Goal: Task Accomplishment & Management: Complete application form

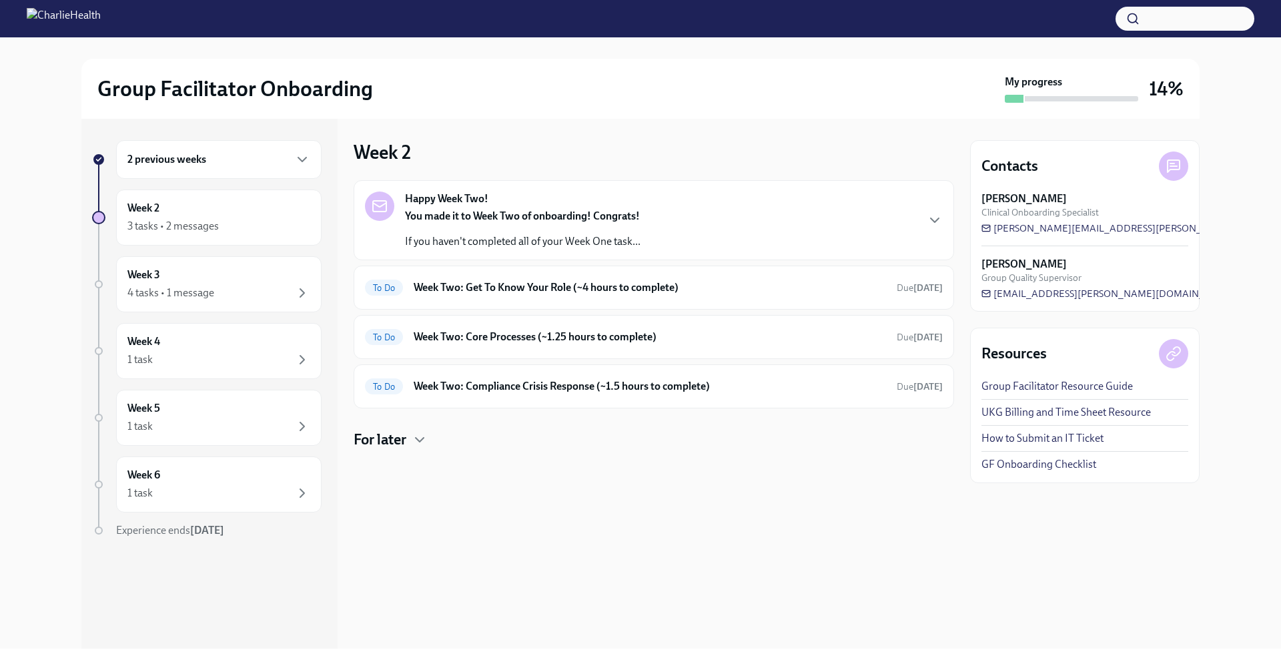
click at [241, 161] on div "2 previous weeks" at bounding box center [218, 159] width 183 height 16
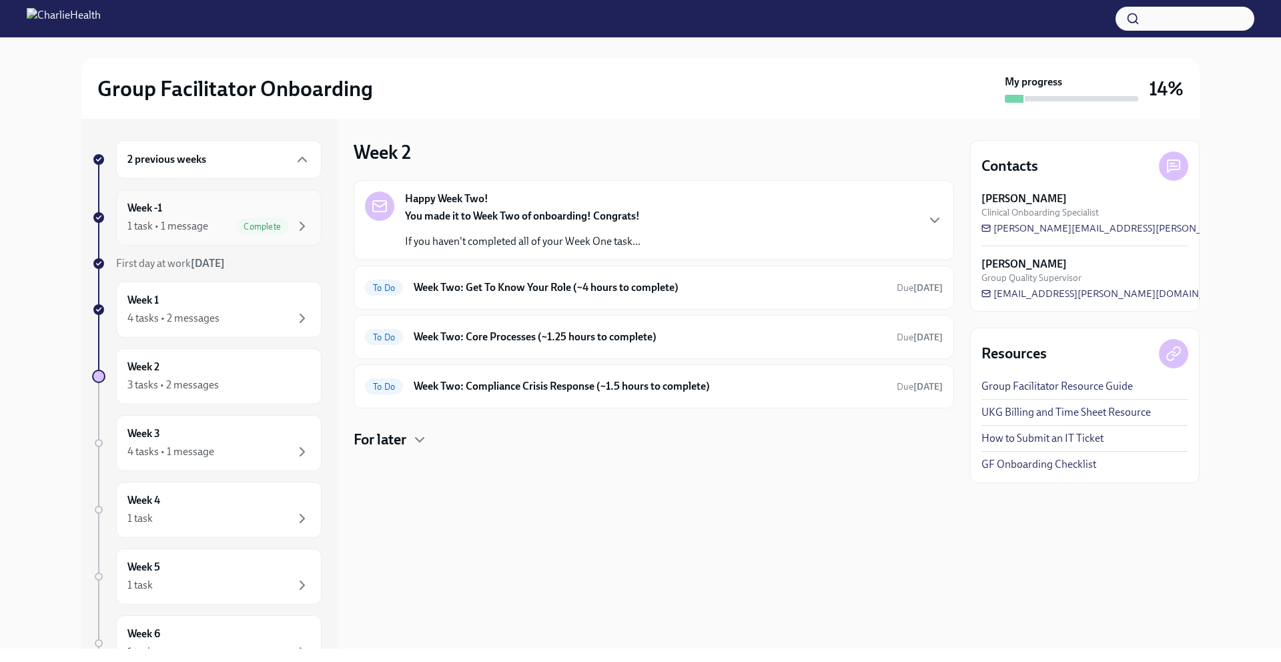
click at [201, 223] on div "1 task • 1 message" at bounding box center [167, 226] width 81 height 15
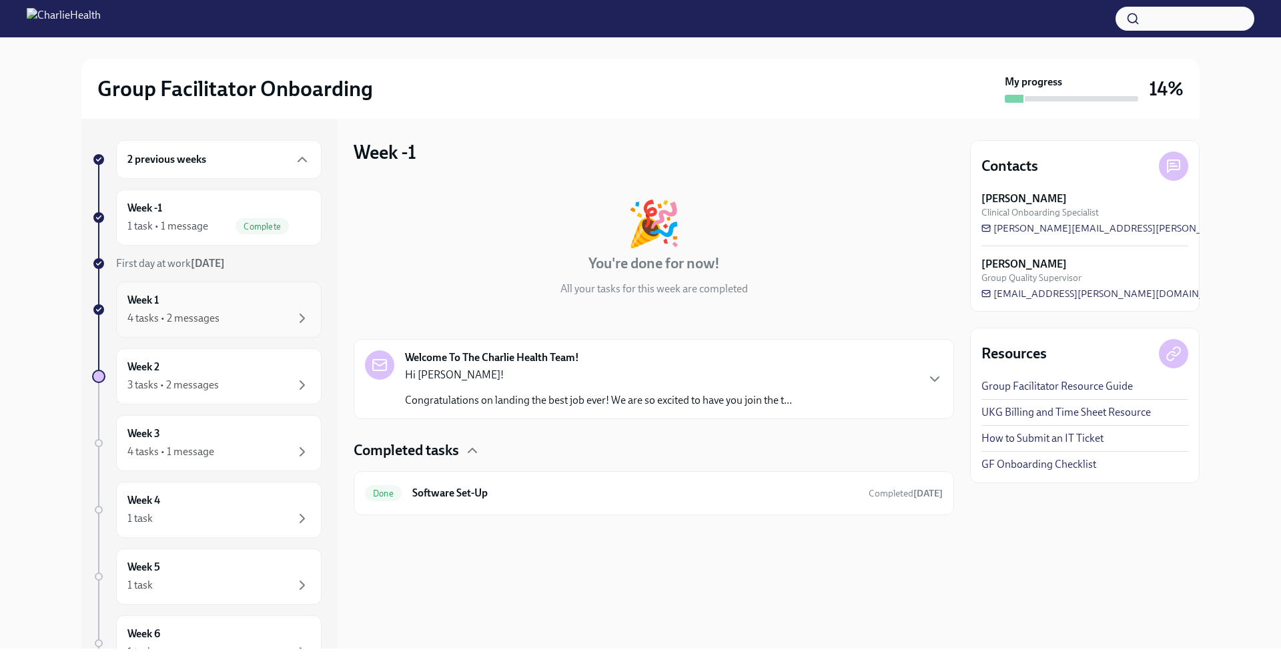
click at [205, 305] on div "Week 1 4 tasks • 2 messages" at bounding box center [218, 309] width 183 height 33
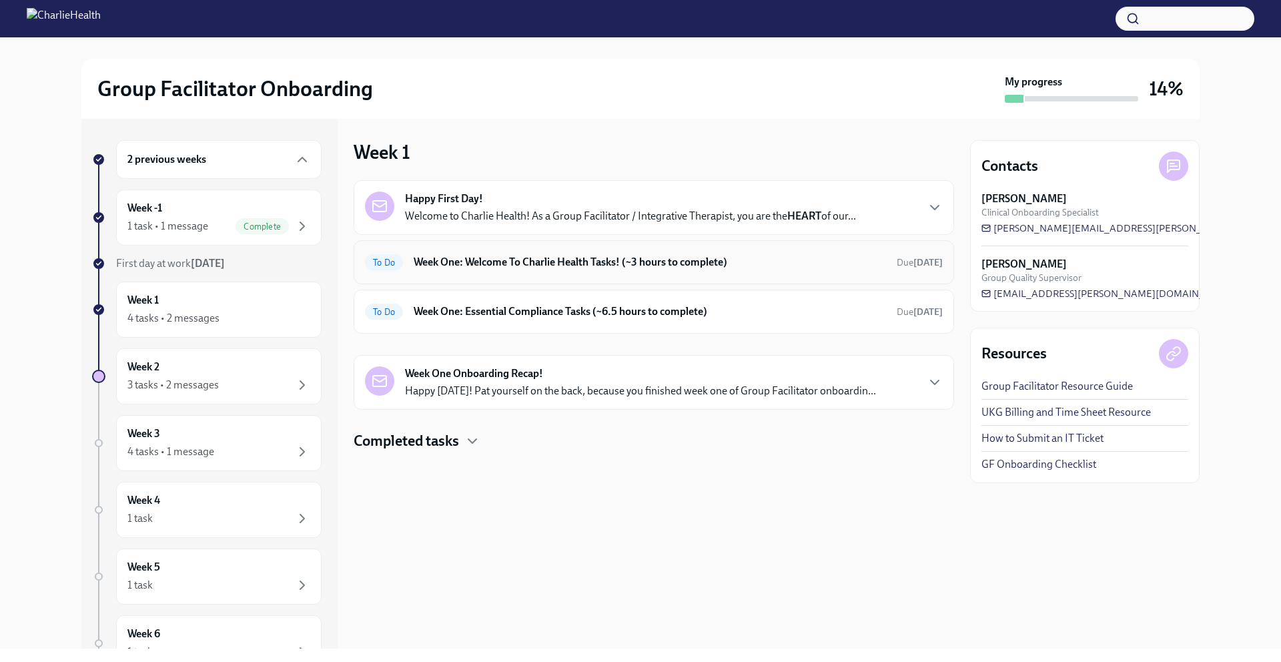
click at [448, 268] on h6 "Week One: Welcome To Charlie Health Tasks! (~3 hours to complete)" at bounding box center [650, 262] width 472 height 15
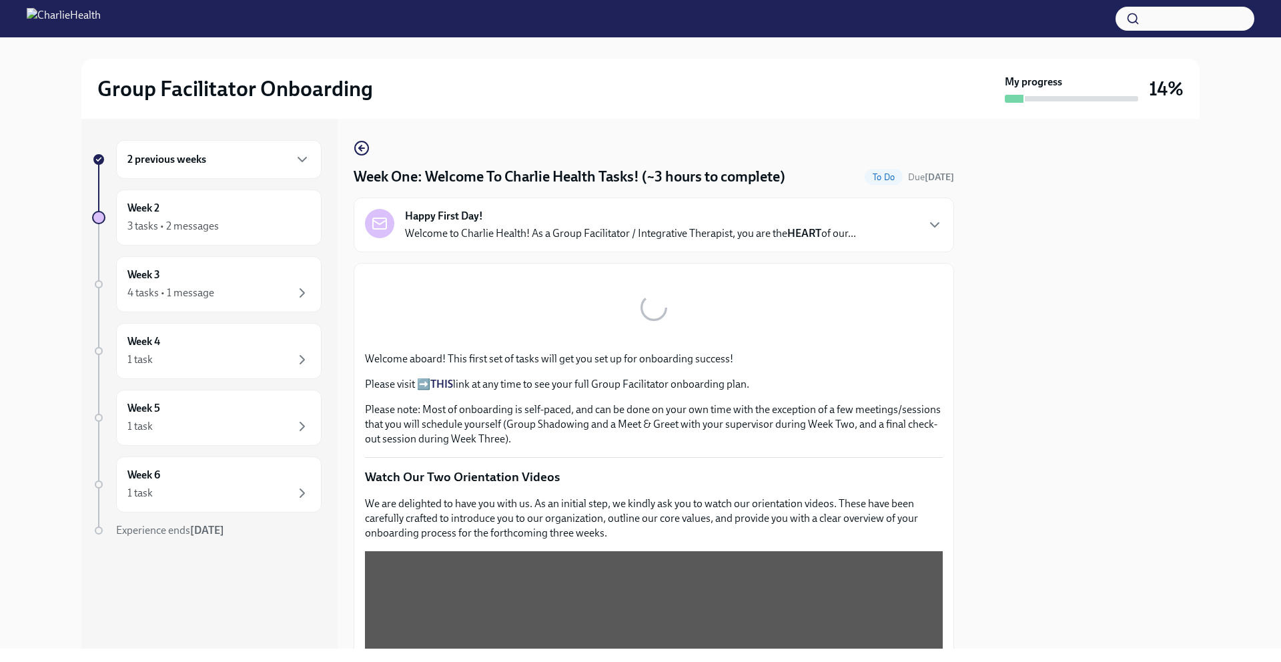
click at [506, 229] on p "Welcome to Charlie Health! As a Group Facilitator / Integrative Therapist, you …" at bounding box center [630, 233] width 451 height 15
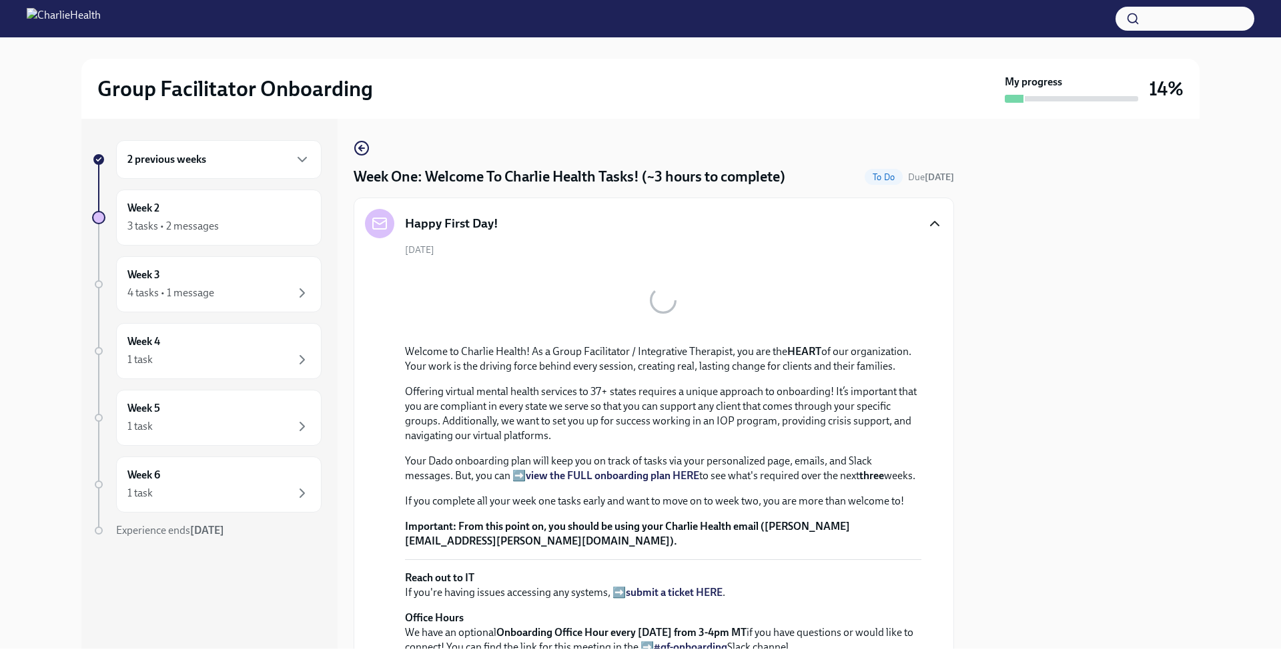
click at [928, 223] on icon "button" at bounding box center [935, 223] width 16 height 16
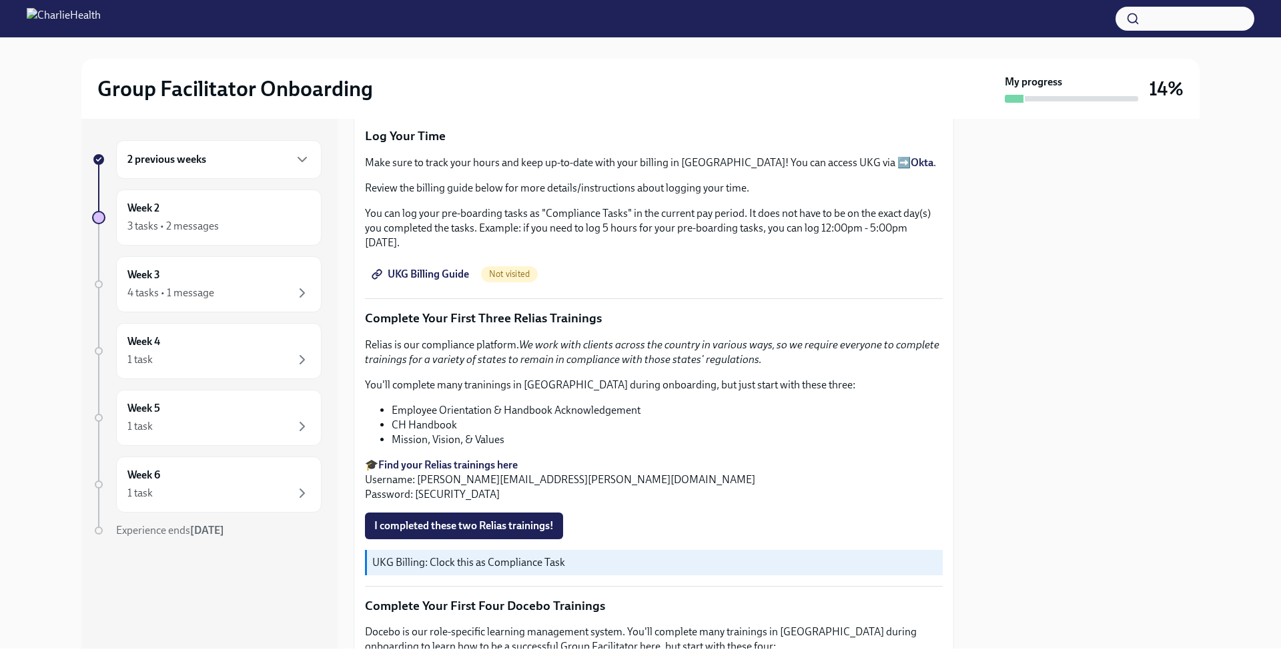
scroll to position [1456, 0]
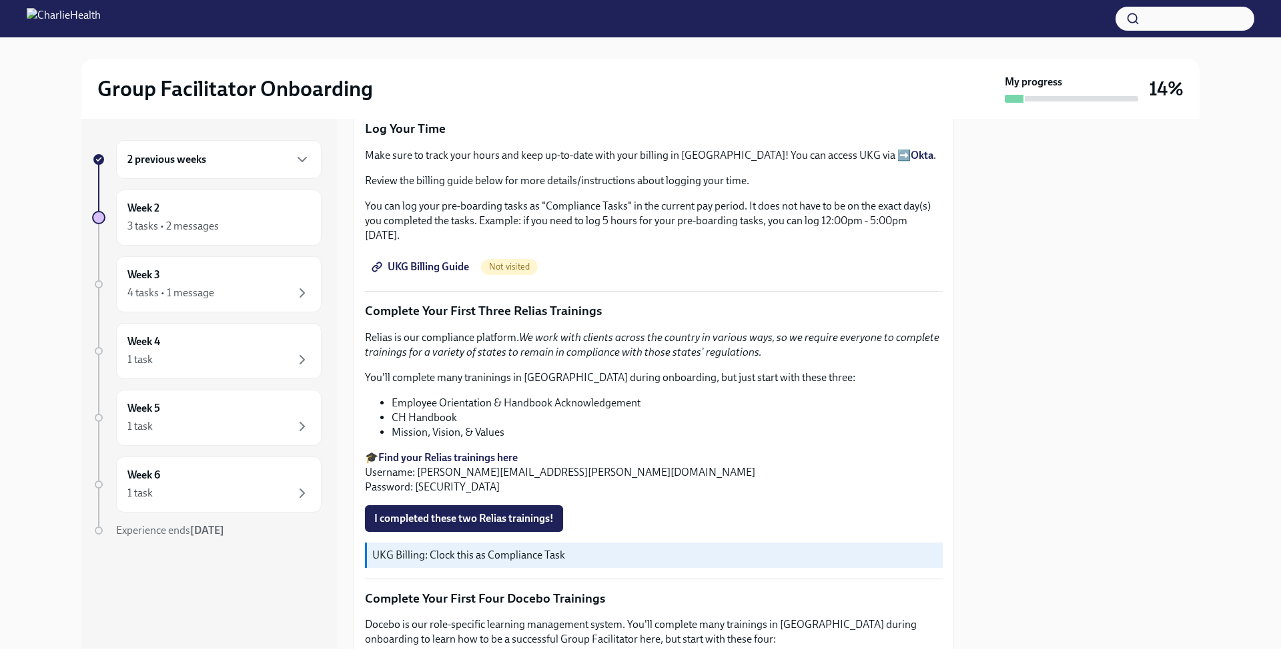
click at [235, 167] on div "2 previous weeks" at bounding box center [218, 159] width 205 height 39
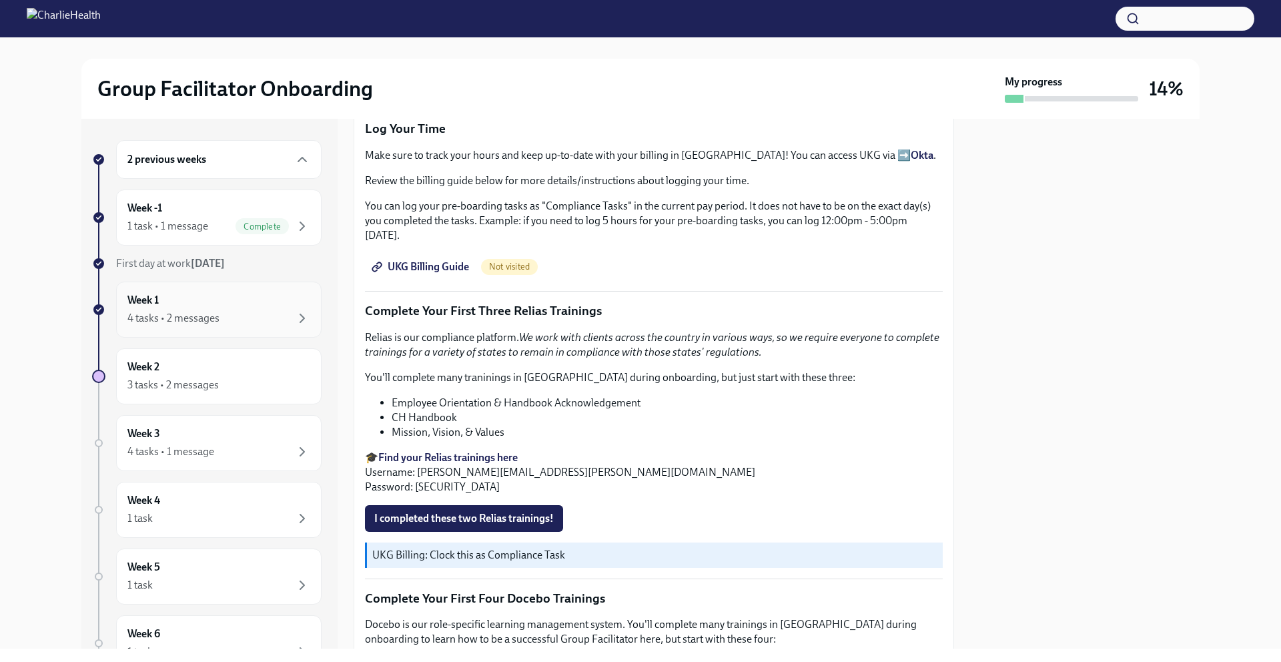
click at [256, 313] on div "4 tasks • 2 messages" at bounding box center [218, 318] width 183 height 16
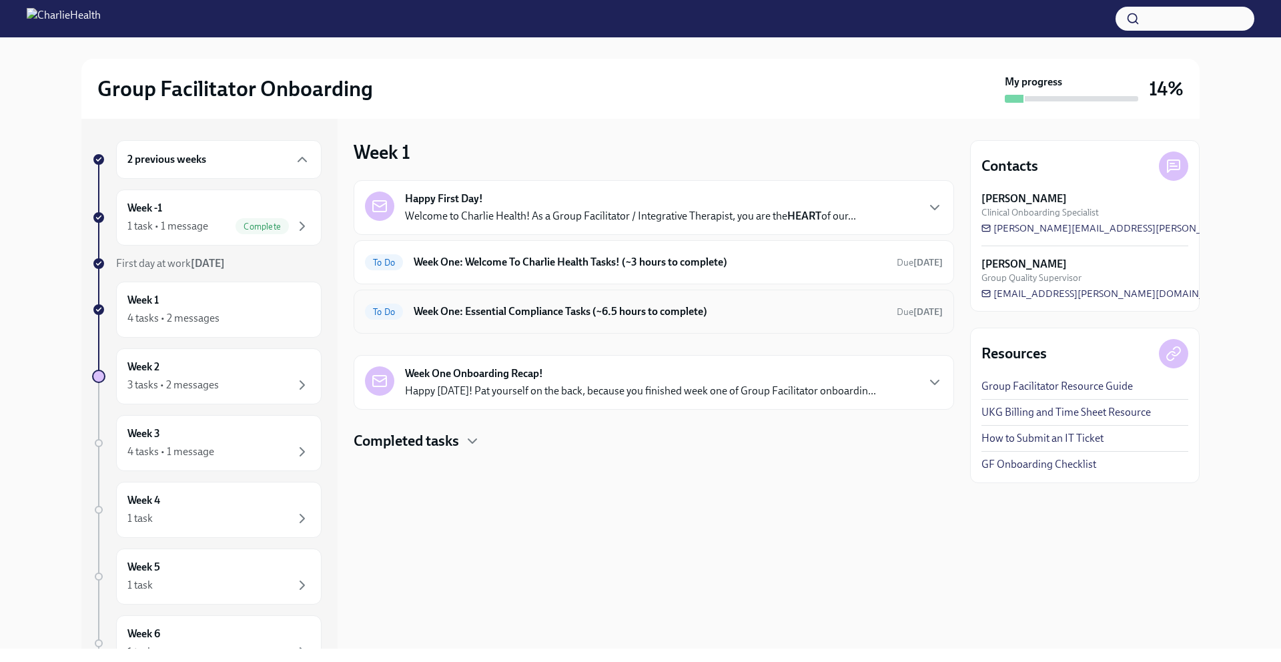
click at [648, 310] on h6 "Week One: Essential Compliance Tasks (~6.5 hours to complete)" at bounding box center [650, 311] width 472 height 15
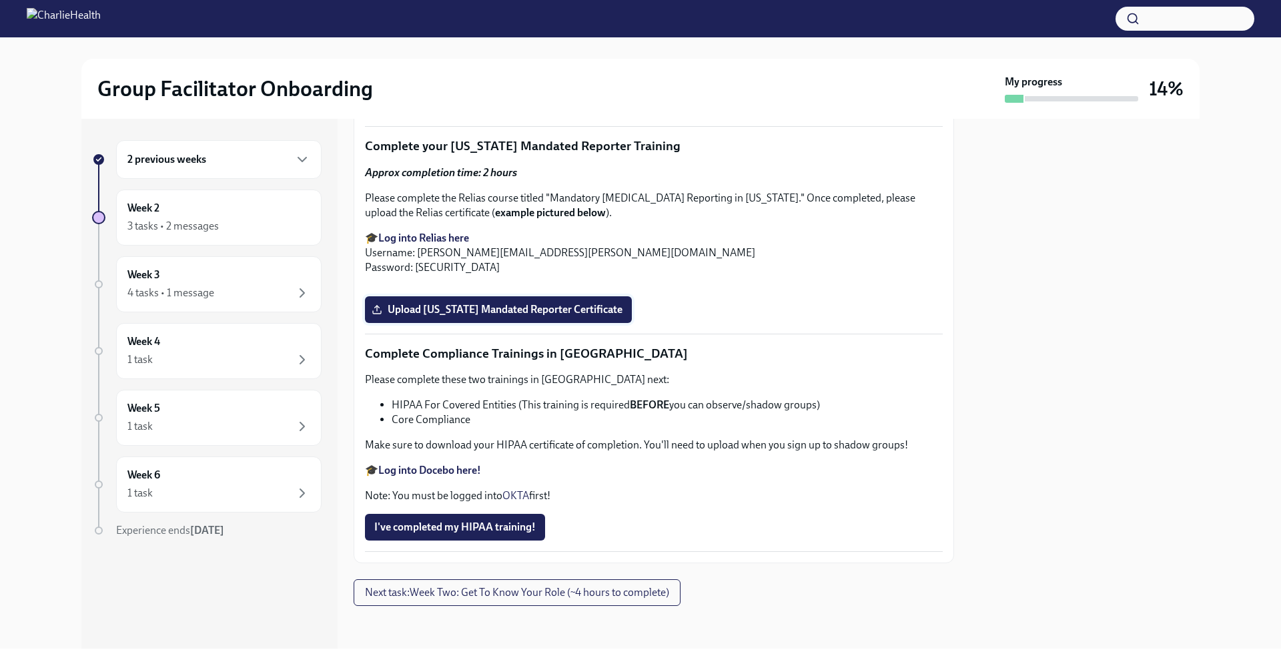
scroll to position [3058, 0]
click at [489, 316] on span "Upload [US_STATE] Mandated Reporter Certificate" at bounding box center [498, 309] width 248 height 13
click at [0, 0] on input "Upload [US_STATE] Mandated Reporter Certificate" at bounding box center [0, 0] width 0 height 0
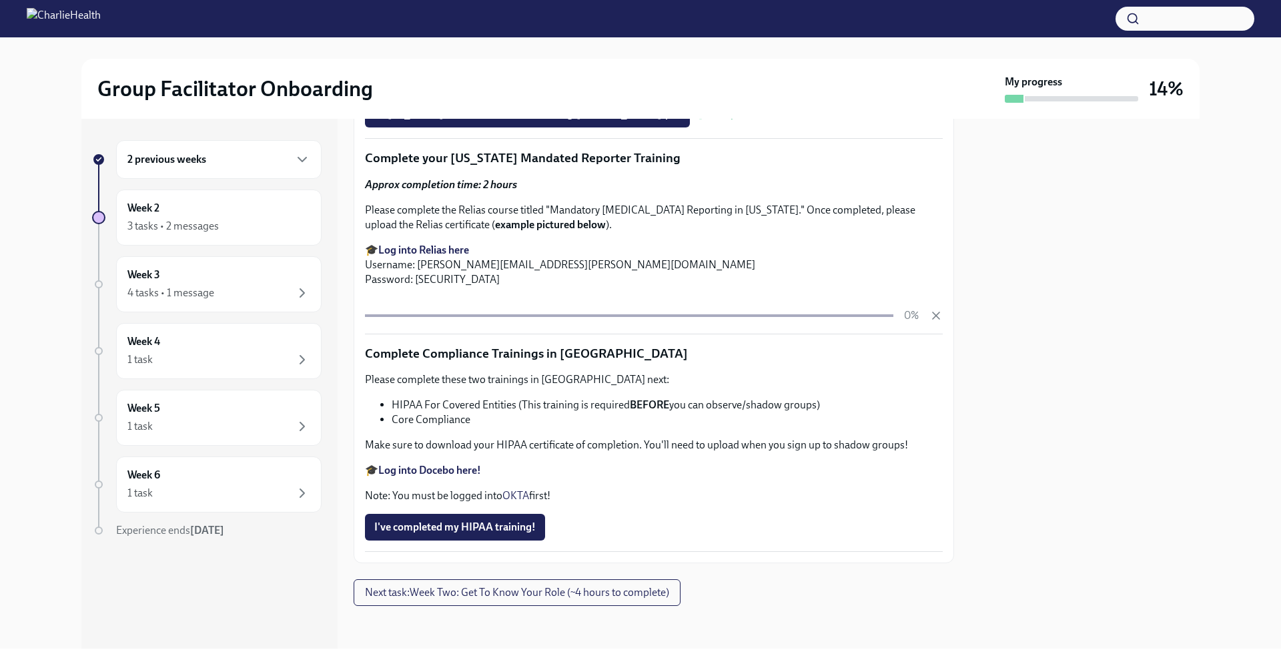
scroll to position [3077, 0]
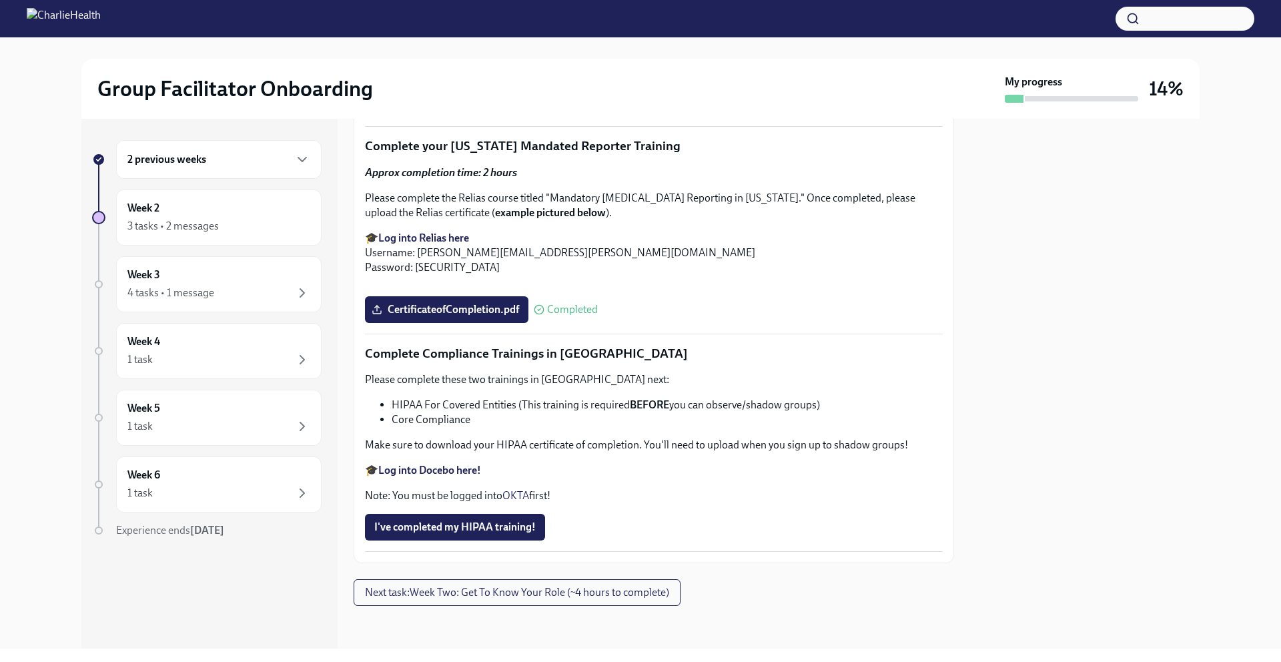
click at [452, 476] on strong "Log into Docebo here!" at bounding box center [429, 470] width 103 height 13
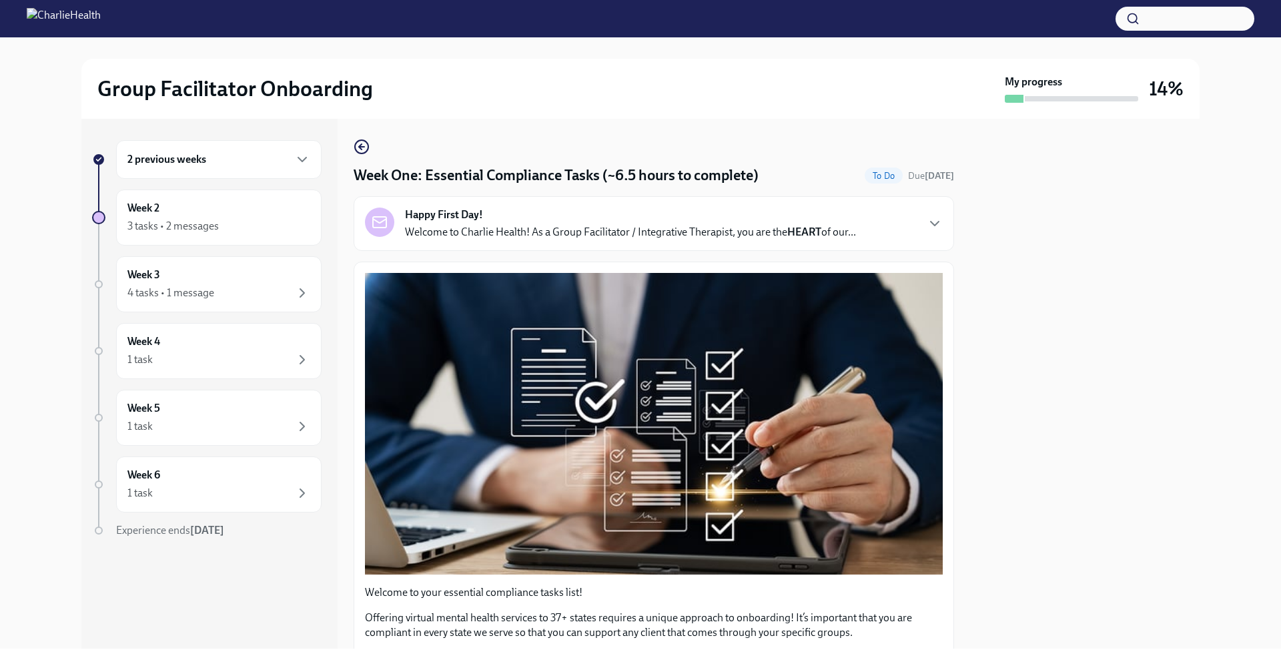
scroll to position [0, 0]
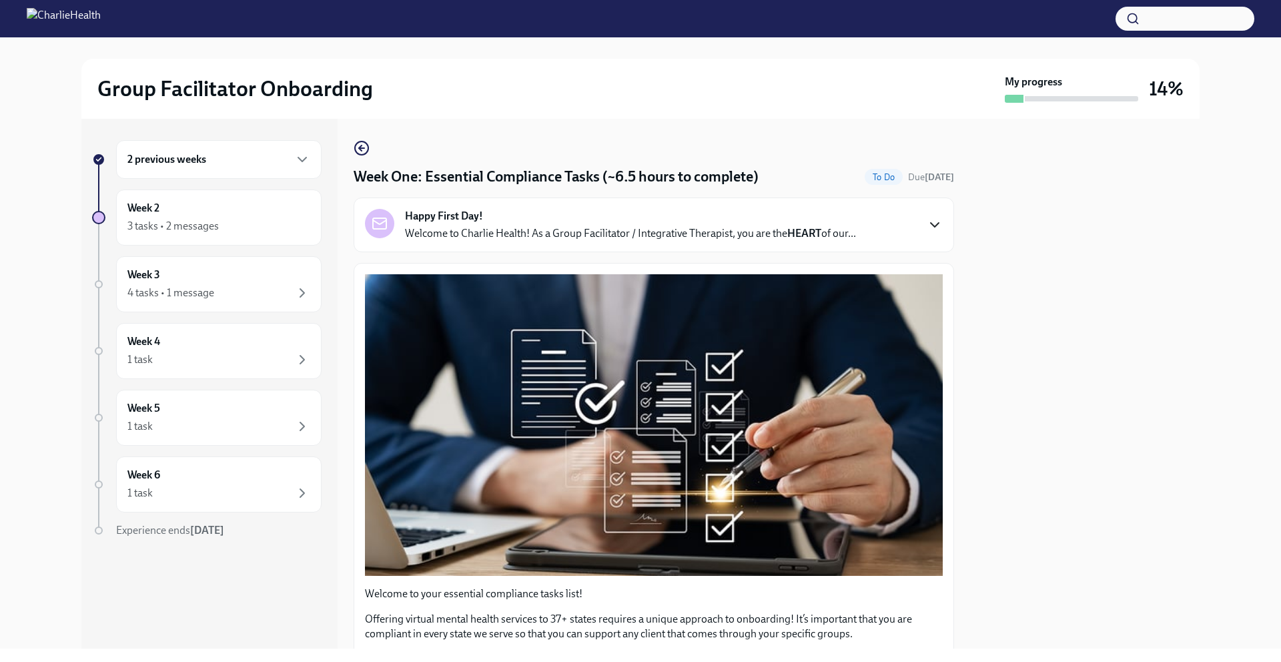
click at [927, 219] on icon "button" at bounding box center [935, 225] width 16 height 16
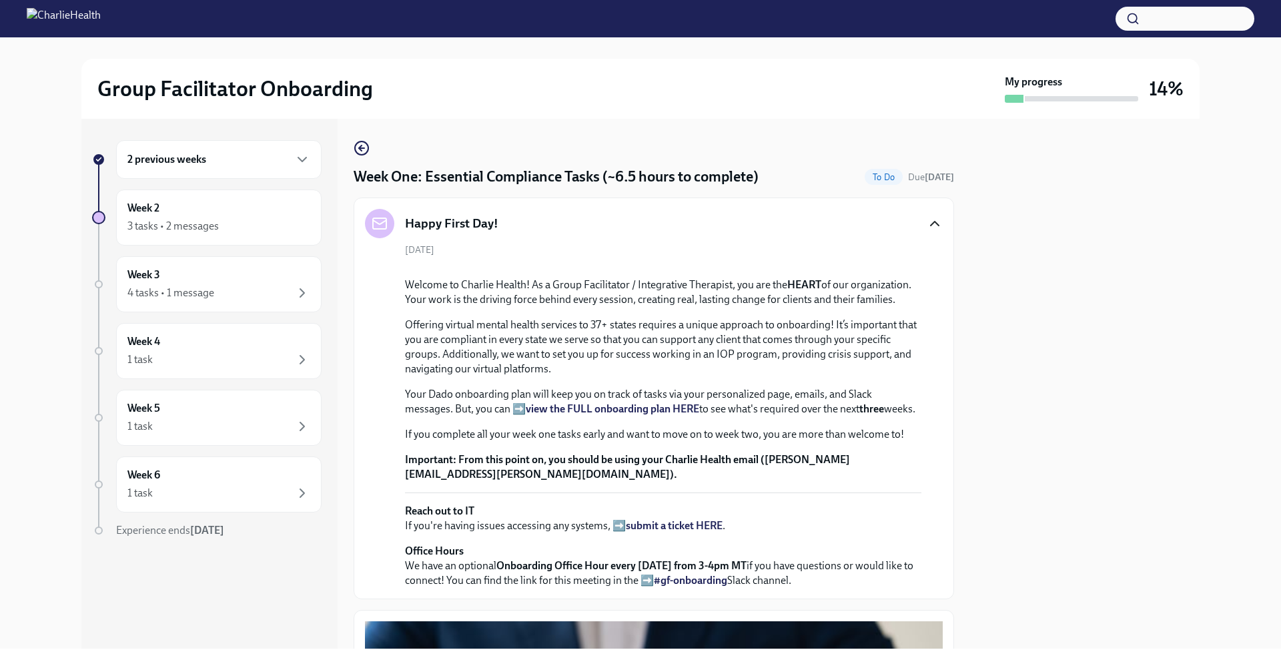
click at [927, 219] on icon "button" at bounding box center [935, 223] width 16 height 16
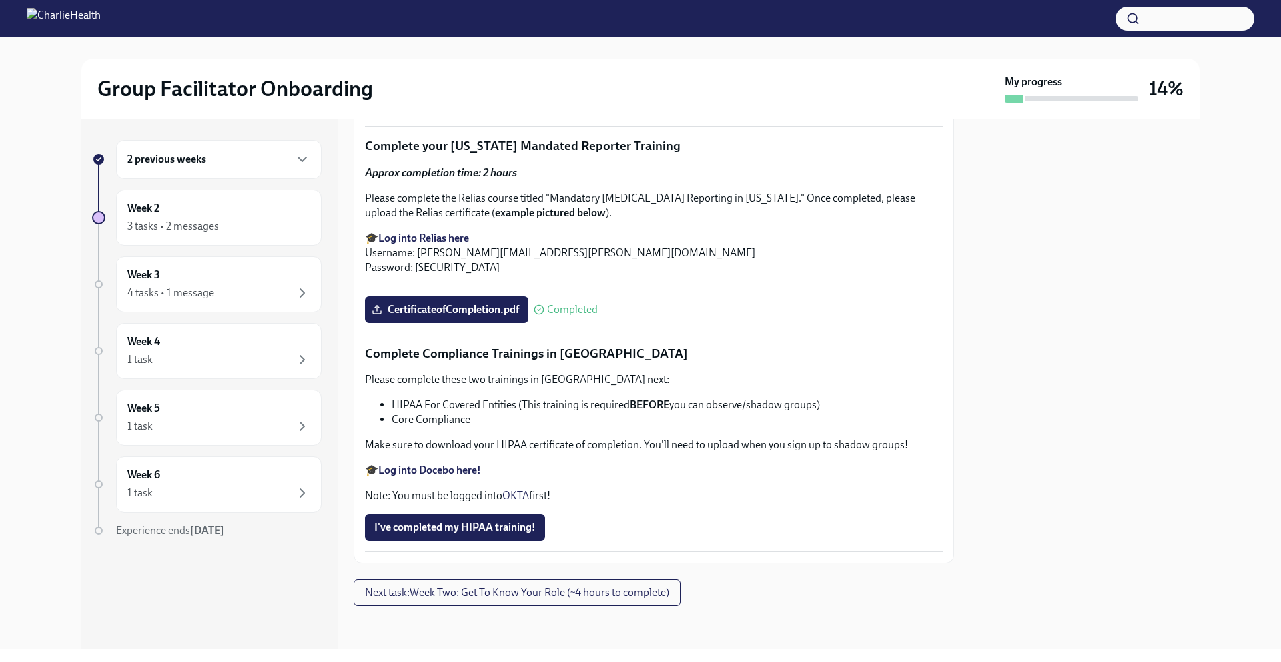
scroll to position [3089, 0]
click at [314, 162] on div "2 previous weeks" at bounding box center [218, 159] width 205 height 39
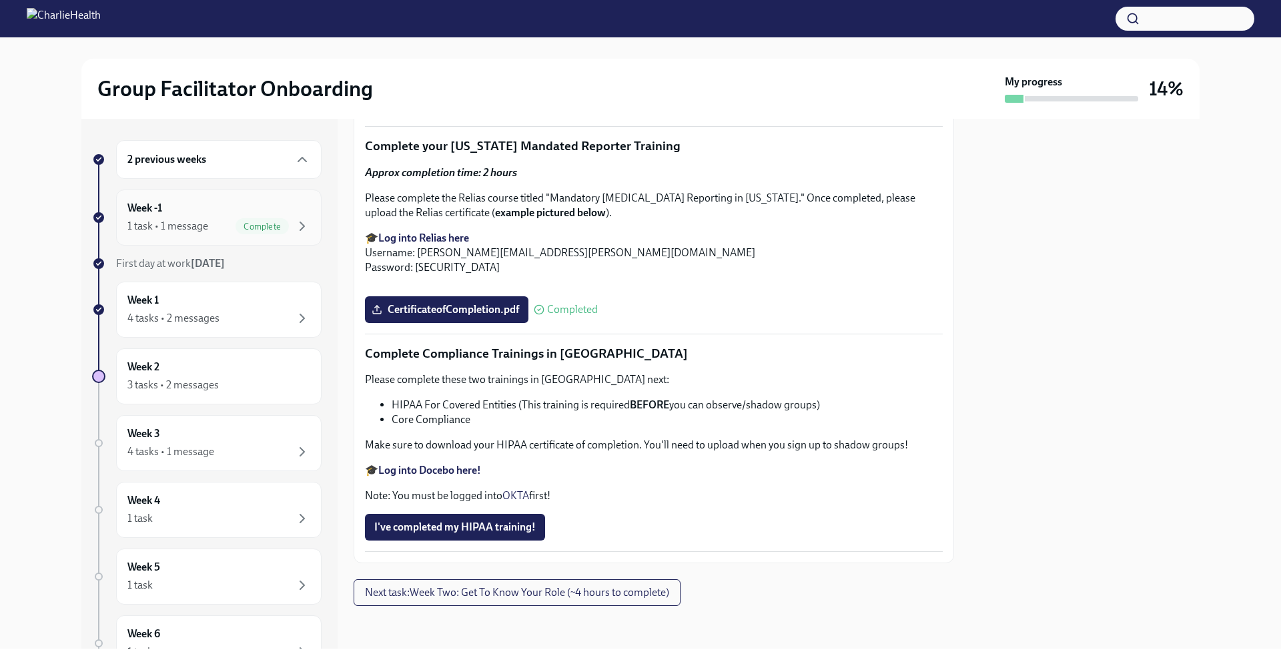
click at [227, 208] on div "Week -1 1 task • 1 message Complete" at bounding box center [218, 217] width 183 height 33
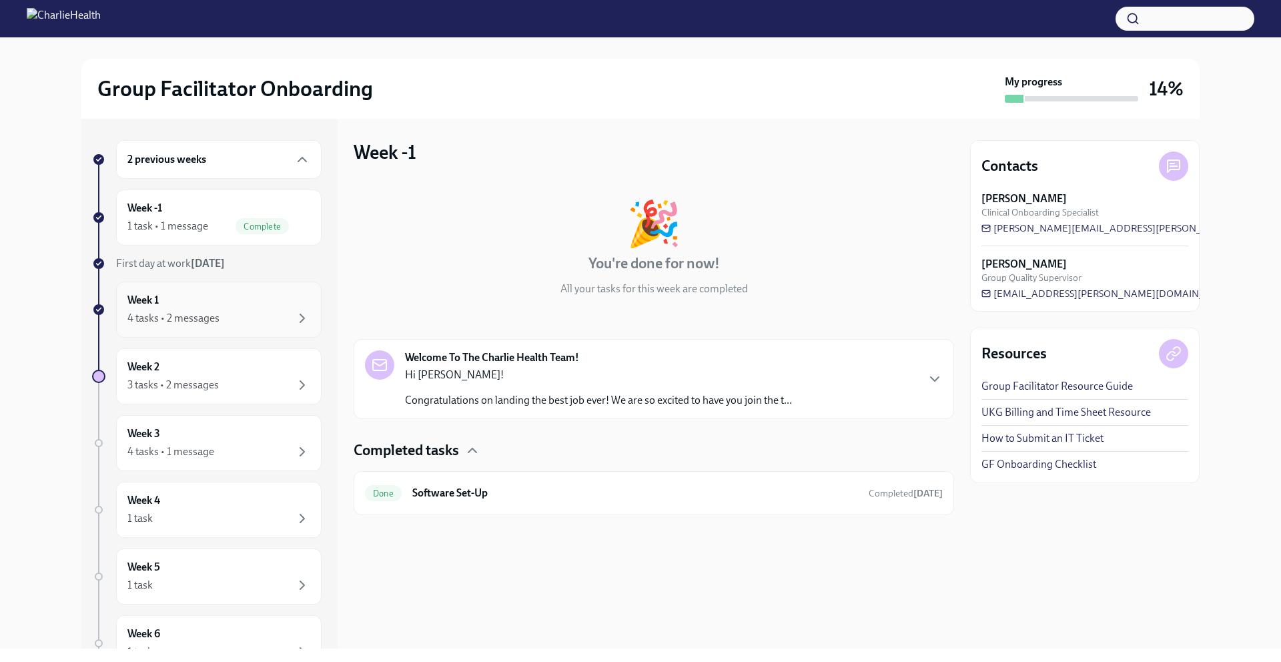
click at [236, 301] on div "Week 1 4 tasks • 2 messages" at bounding box center [218, 309] width 183 height 33
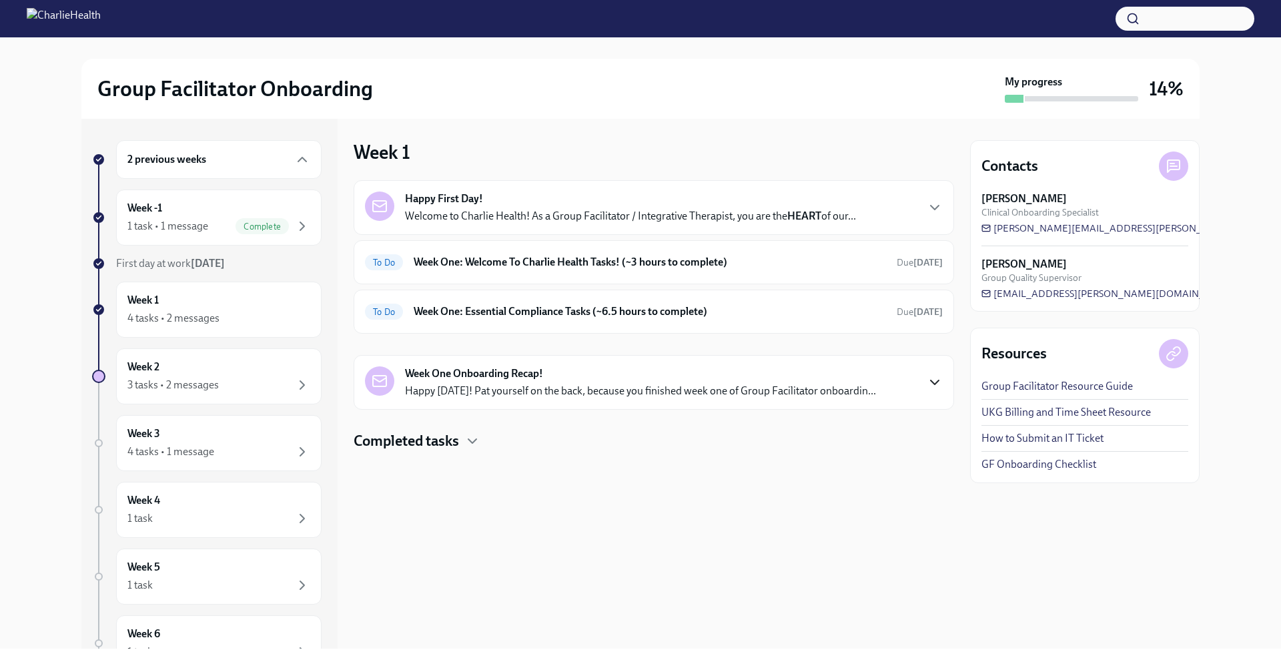
click at [927, 390] on icon "button" at bounding box center [935, 382] width 16 height 16
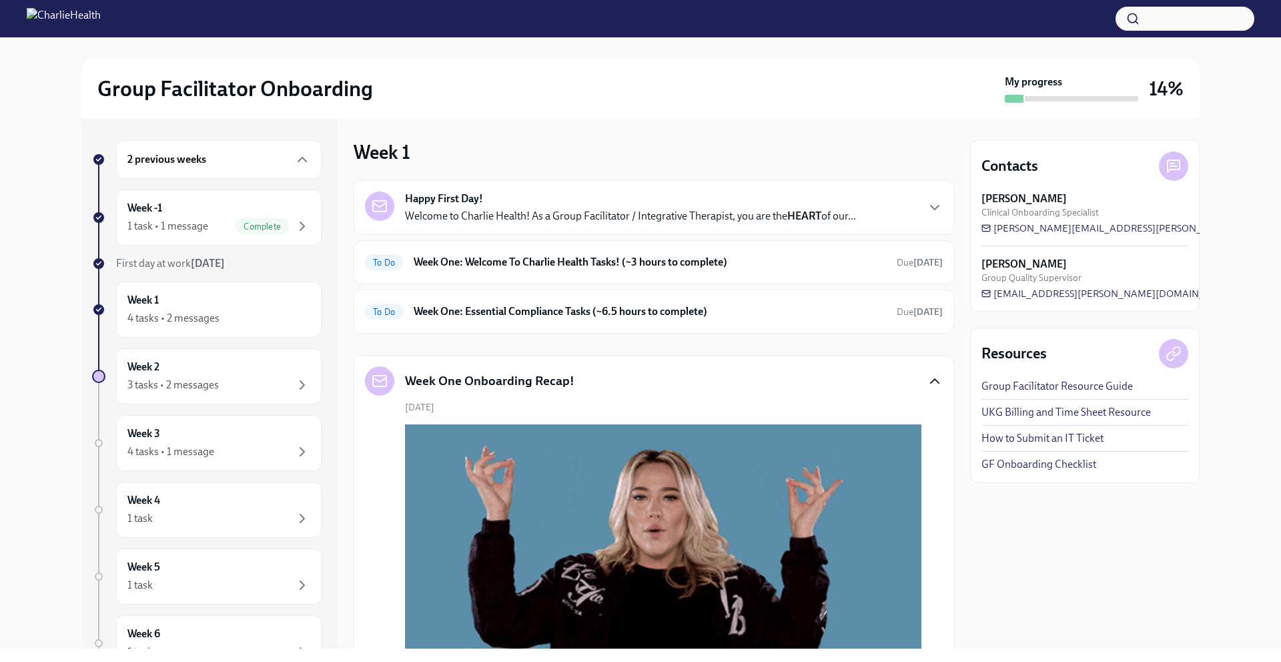
click at [927, 380] on icon "button" at bounding box center [935, 381] width 16 height 16
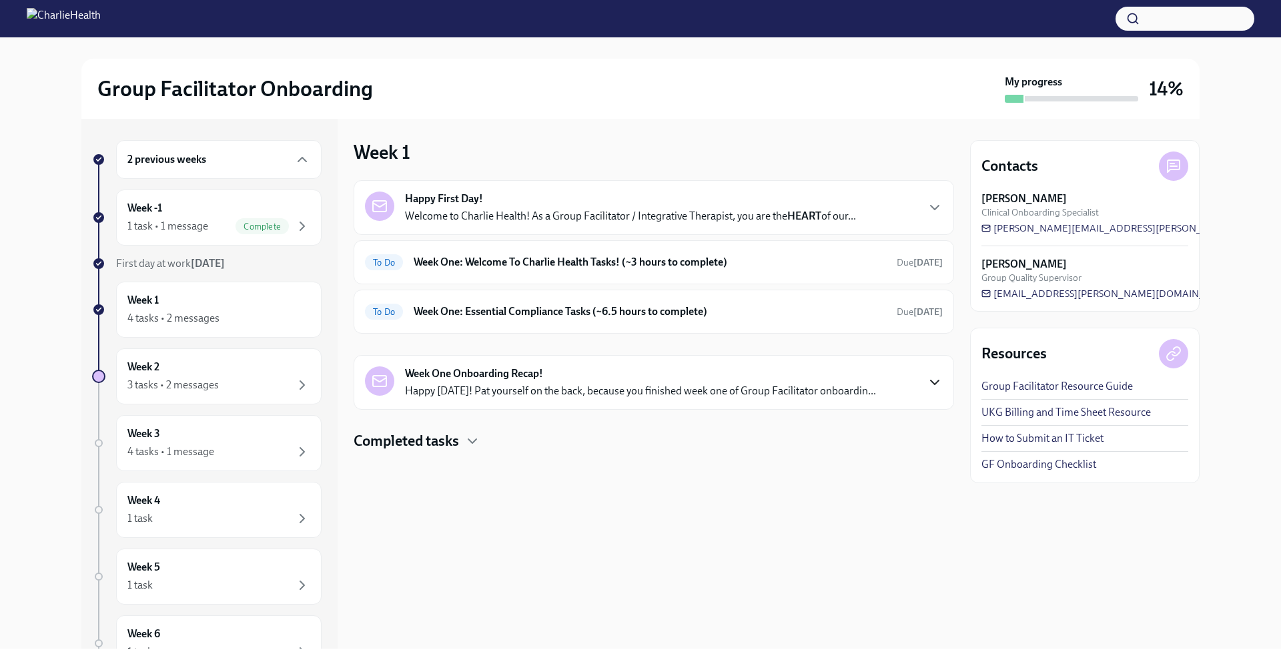
click at [453, 450] on h4 "Completed tasks" at bounding box center [406, 441] width 105 height 20
click at [455, 445] on h4 "Completed tasks" at bounding box center [406, 441] width 105 height 20
click at [226, 378] on div "3 tasks • 2 messages" at bounding box center [218, 385] width 183 height 16
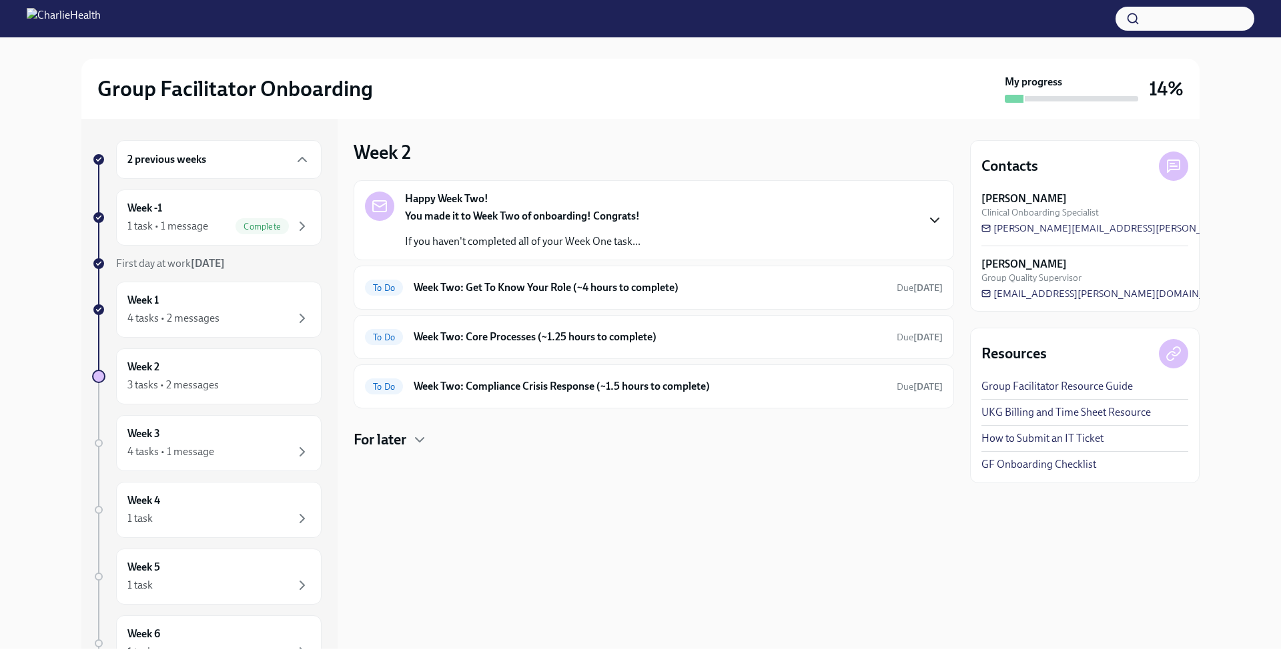
click at [932, 214] on icon "button" at bounding box center [935, 220] width 16 height 16
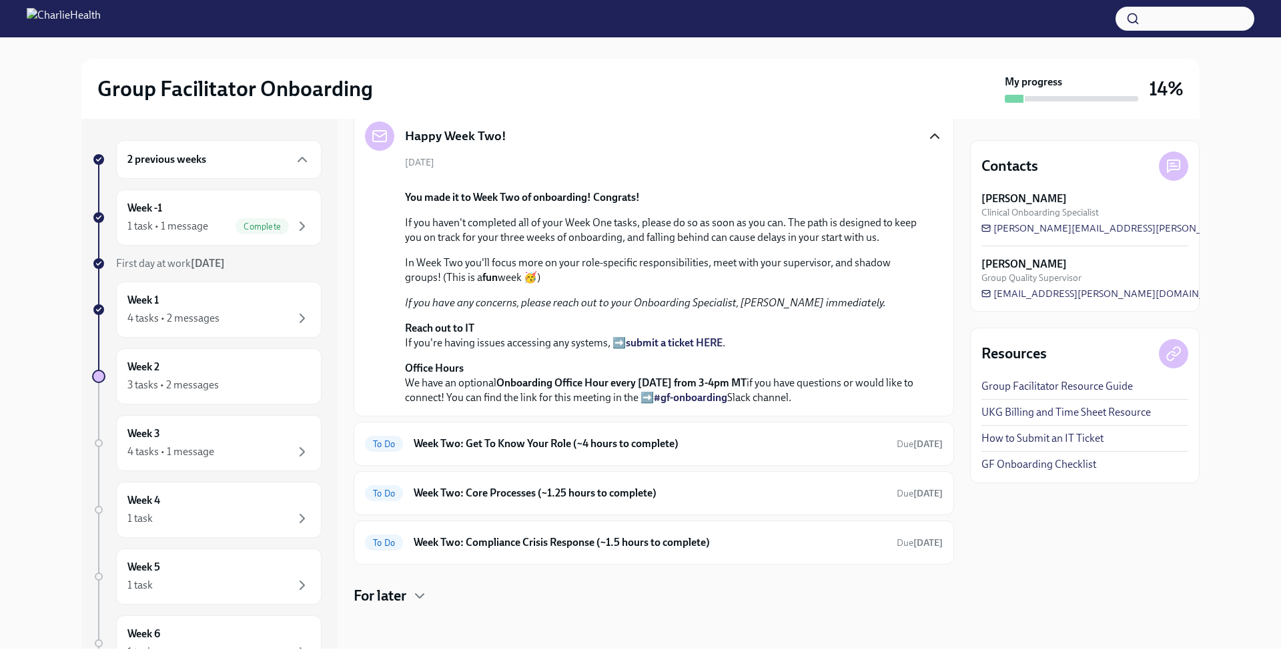
scroll to position [299, 0]
click at [606, 446] on h6 "Week Two: Get To Know Your Role (~4 hours to complete)" at bounding box center [650, 443] width 472 height 15
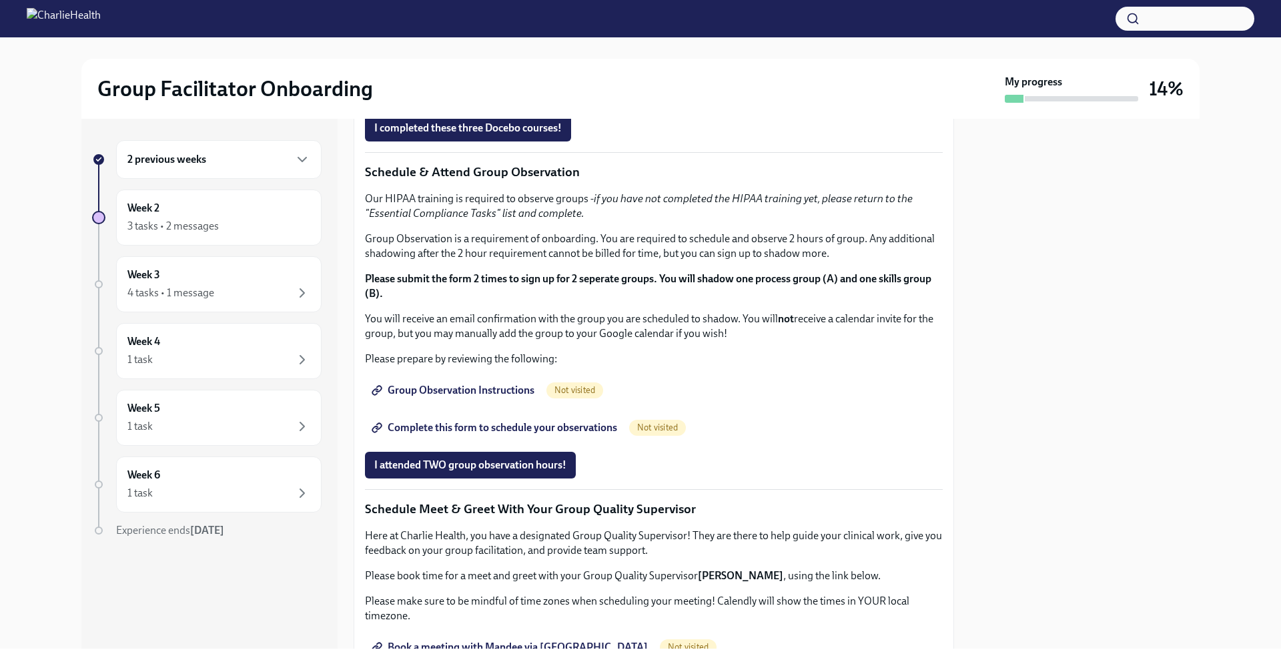
scroll to position [494, 0]
